Goal: Task Accomplishment & Management: Manage account settings

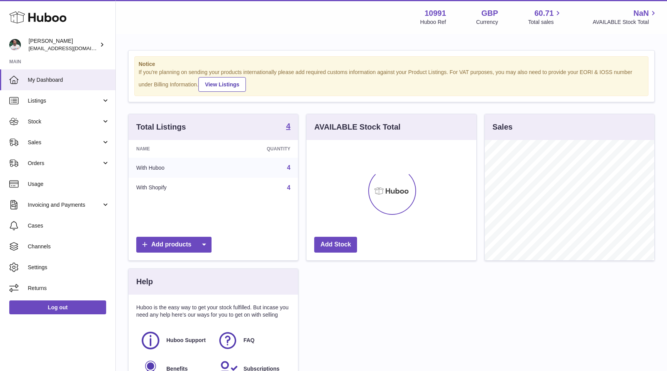
scroll to position [120, 169]
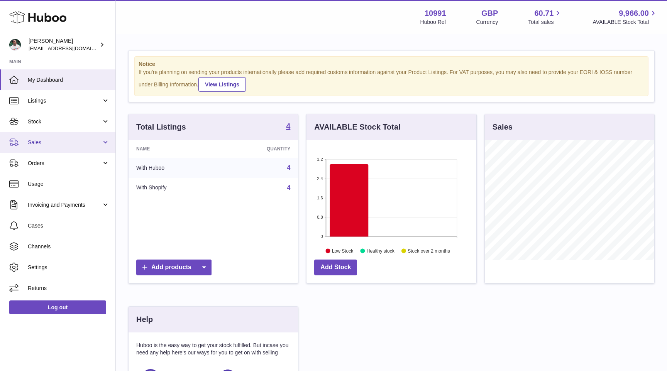
click at [50, 144] on span "Sales" at bounding box center [65, 142] width 74 height 7
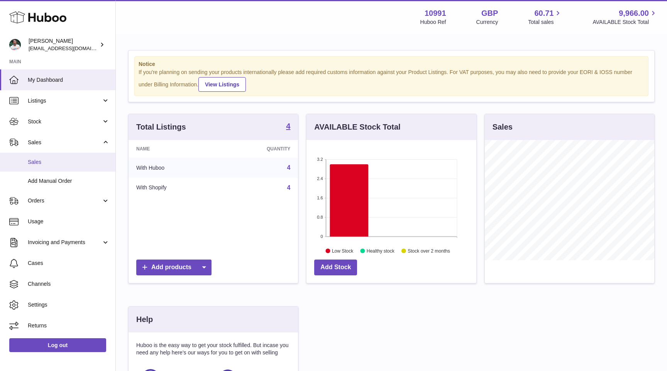
click at [54, 160] on span "Sales" at bounding box center [69, 162] width 82 height 7
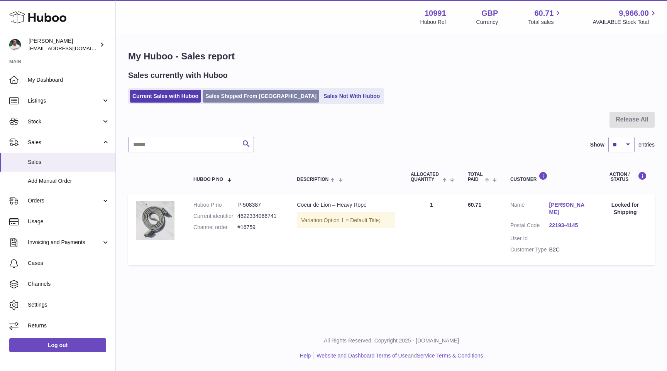
click at [230, 96] on link "Sales Shipped From [GEOGRAPHIC_DATA]" at bounding box center [261, 96] width 116 height 13
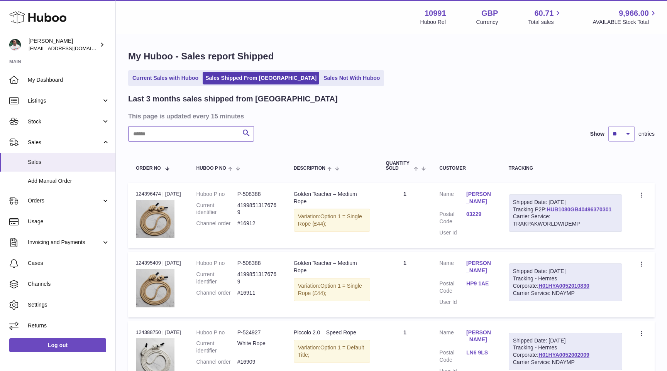
click at [201, 135] on input "text" at bounding box center [191, 133] width 126 height 15
type input "*****"
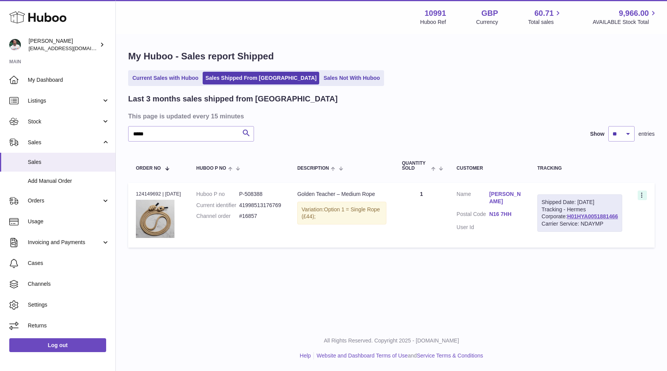
click at [641, 196] on icon at bounding box center [642, 196] width 9 height 8
click at [606, 225] on li "Duplicate Order" at bounding box center [607, 229] width 77 height 17
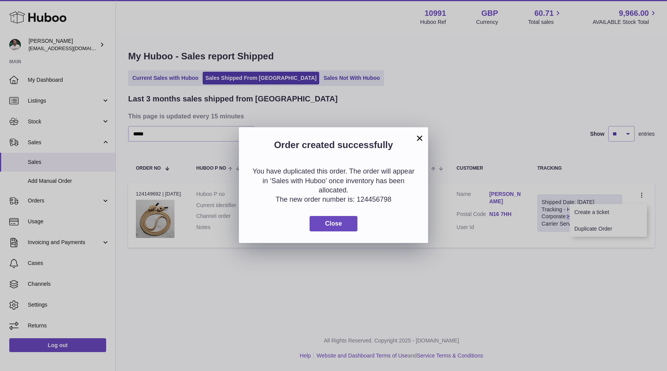
click at [348, 232] on div "You have duplicated this order. The order will appear in ‘Sales with Huboo’ onc…" at bounding box center [333, 199] width 189 height 88
click at [348, 231] on div "You have duplicated this order. The order will appear in ‘Sales with Huboo’ onc…" at bounding box center [333, 199] width 189 height 88
click at [348, 225] on button "Close" at bounding box center [333, 224] width 48 height 16
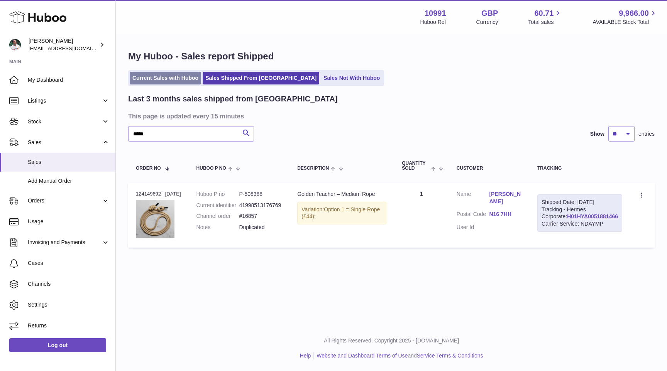
click at [150, 79] on link "Current Sales with Huboo" at bounding box center [165, 78] width 71 height 13
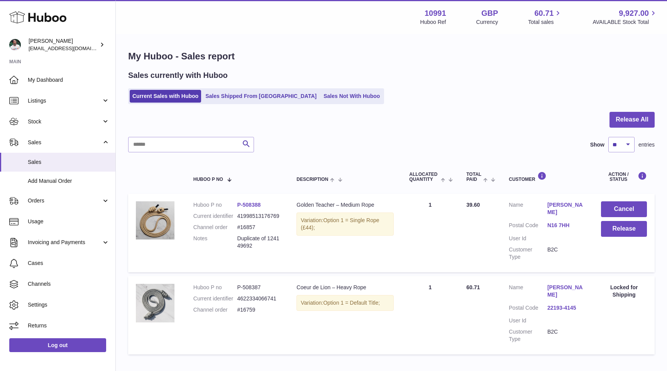
scroll to position [17, 0]
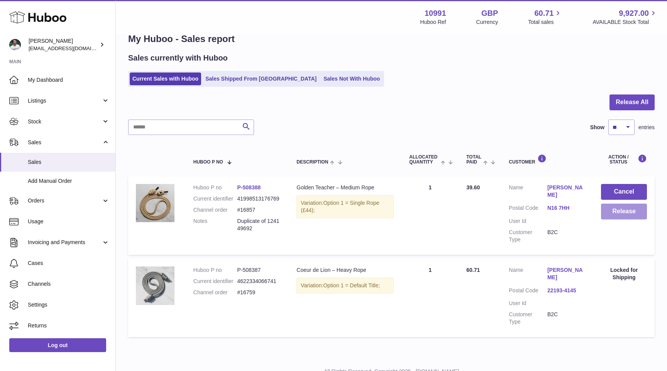
click at [613, 214] on button "Release" at bounding box center [624, 212] width 46 height 16
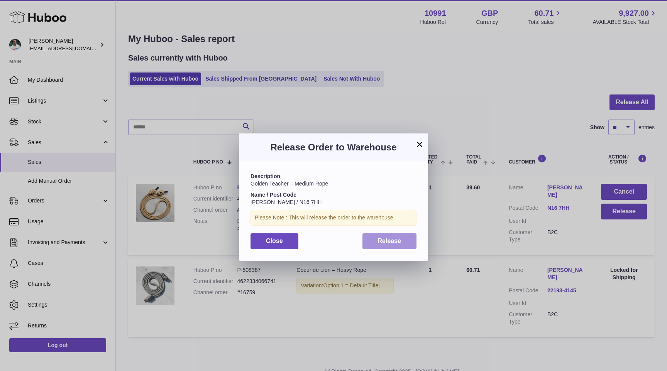
click at [402, 244] on button "Release" at bounding box center [389, 241] width 54 height 16
